Goal: Task Accomplishment & Management: Manage account settings

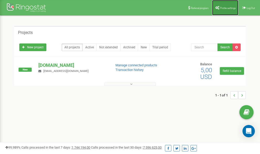
click at [224, 7] on span "Profile settings" at bounding box center [228, 8] width 16 height 3
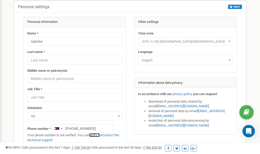
click at [97, 135] on link "verify it" at bounding box center [94, 135] width 11 height 4
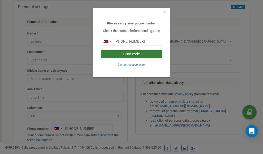
click at [130, 53] on button "Send code" at bounding box center [131, 54] width 61 height 9
